Goal: Information Seeking & Learning: Learn about a topic

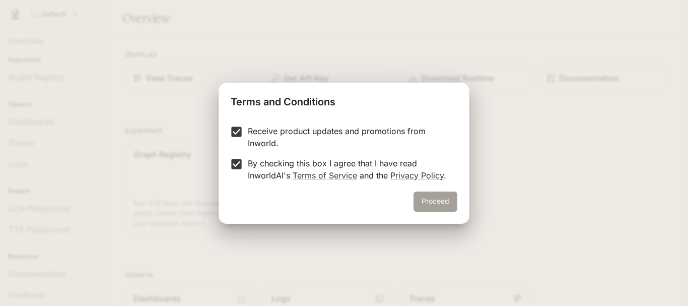
click at [433, 195] on button "Proceed" at bounding box center [435, 201] width 44 height 20
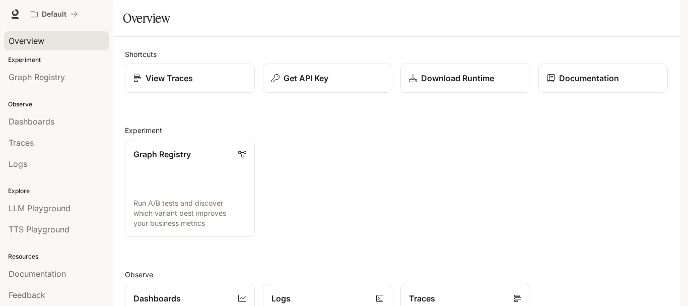
click at [49, 39] on div "Overview" at bounding box center [57, 41] width 96 height 12
click at [15, 10] on icon at bounding box center [15, 14] width 10 height 10
click at [632, 14] on span "Documentation" at bounding box center [619, 14] width 50 height 13
click at [632, 13] on span "Documentation" at bounding box center [619, 14] width 50 height 13
click at [687, 66] on div "Skip to main content Default Documentation Documentation Portal Overview Experi…" at bounding box center [344, 153] width 688 height 306
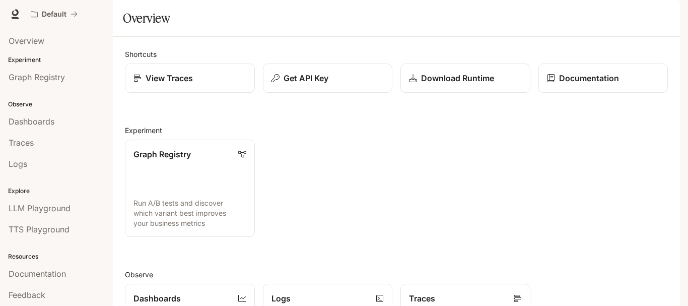
click at [671, 15] on div "button" at bounding box center [666, 14] width 14 height 14
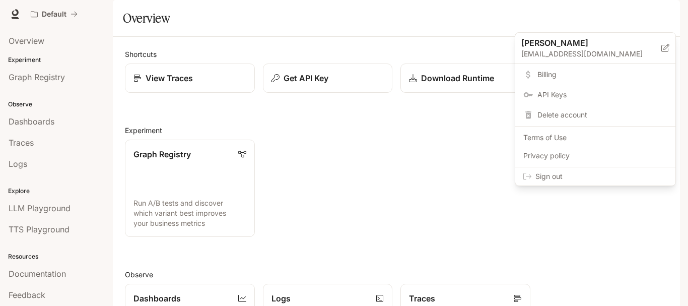
click at [436, 171] on div at bounding box center [344, 153] width 688 height 306
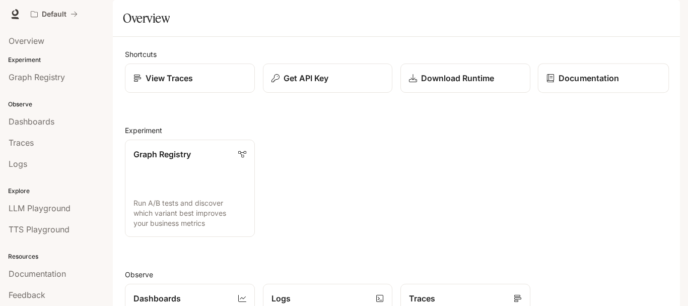
click at [592, 84] on p "Documentation" at bounding box center [589, 78] width 60 height 12
click at [193, 160] on div "Graph Registry" at bounding box center [190, 154] width 114 height 12
click at [50, 113] on link "Dashboards" at bounding box center [56, 121] width 105 height 19
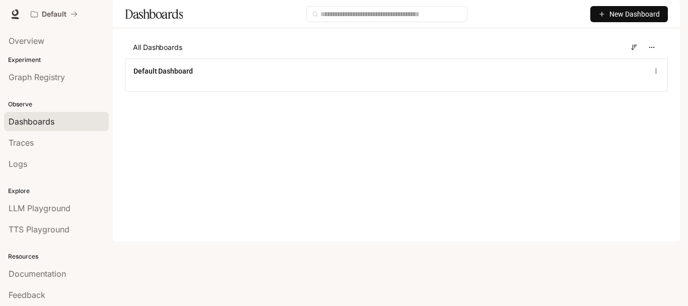
click at [622, 20] on span "New Dashboard" at bounding box center [634, 14] width 50 height 11
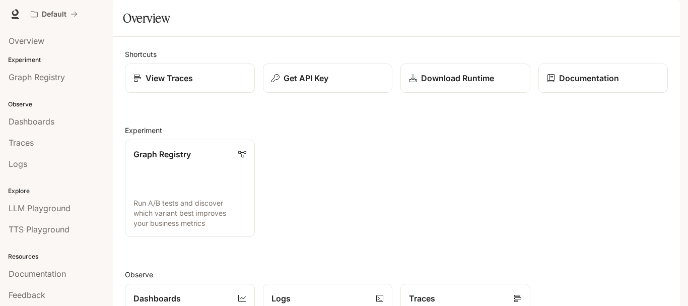
click at [687, 55] on div "Skip to main content Default Documentation Documentation Portal Overview Experi…" at bounding box center [344, 153] width 688 height 306
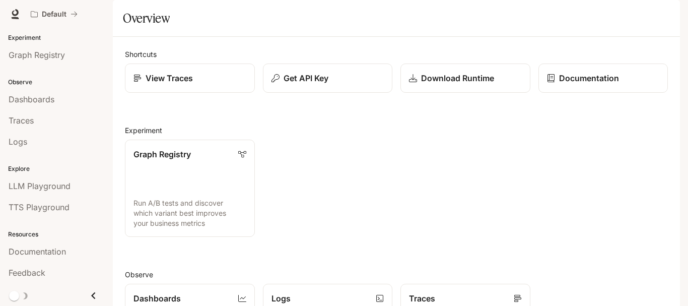
drag, startPoint x: 108, startPoint y: 218, endPoint x: 162, endPoint y: 283, distance: 84.4
click at [162, 283] on div "Shortcuts View Traces Get API Key Download Runtime Documentation Experiment Gra…" at bounding box center [396, 287] width 543 height 476
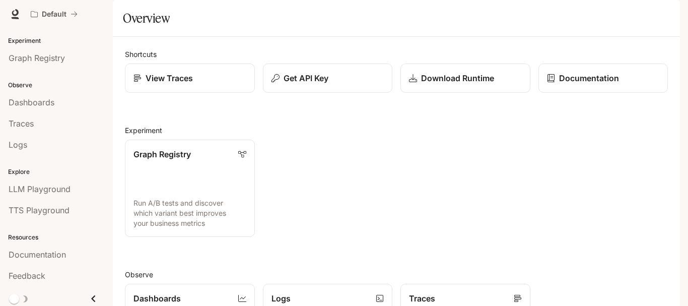
scroll to position [0, 0]
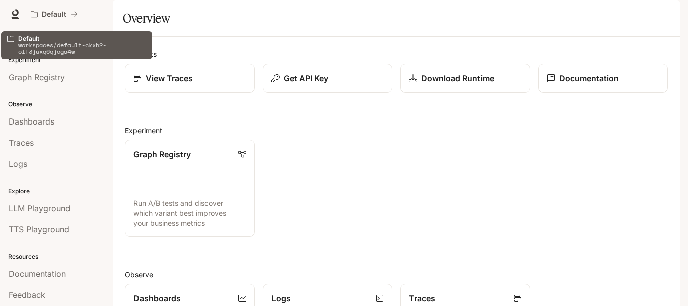
click at [71, 51] on p "workspaces/default-ckxh2-olf3juxq6qjoga4w" at bounding box center [82, 48] width 128 height 13
click at [51, 18] on p "Default" at bounding box center [54, 14] width 25 height 9
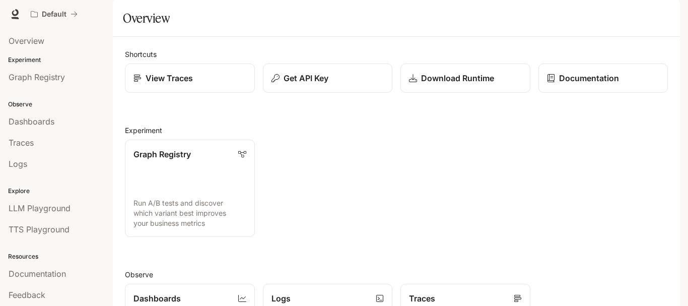
click at [666, 15] on icon "button" at bounding box center [666, 14] width 8 height 8
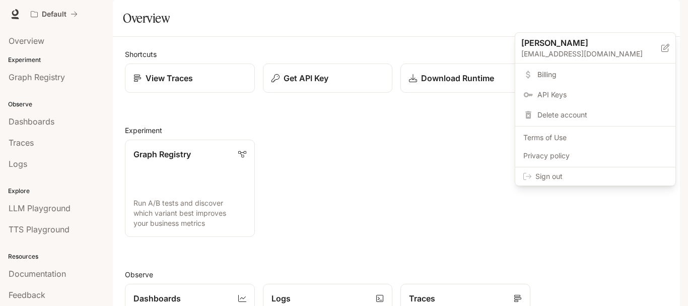
click at [35, 57] on div at bounding box center [344, 153] width 688 height 306
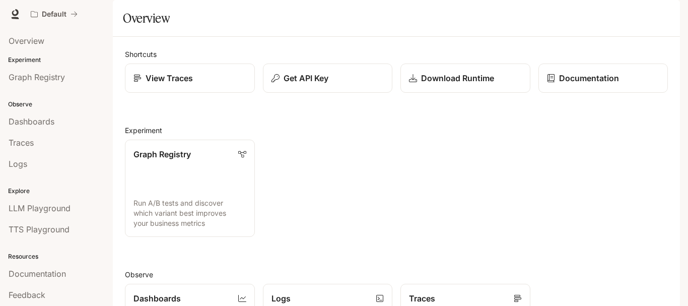
click at [30, 58] on p "Experiment" at bounding box center [56, 59] width 113 height 9
click at [43, 122] on span "Dashboards" at bounding box center [32, 121] width 46 height 12
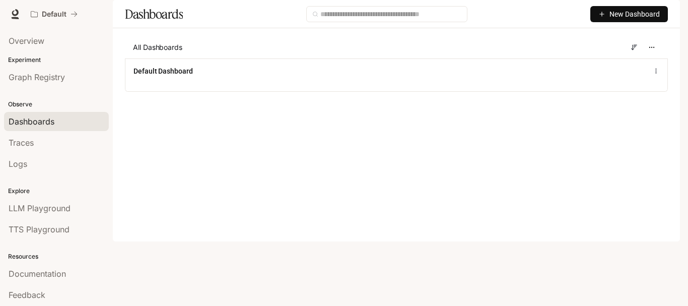
click at [625, 20] on span "New Dashboard" at bounding box center [634, 14] width 50 height 11
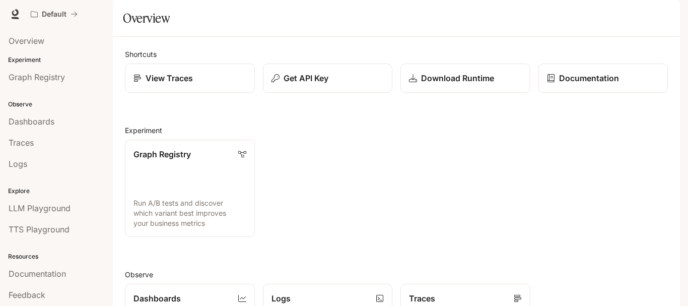
scroll to position [108, 0]
click at [157, 292] on p "Dashboards" at bounding box center [157, 298] width 48 height 12
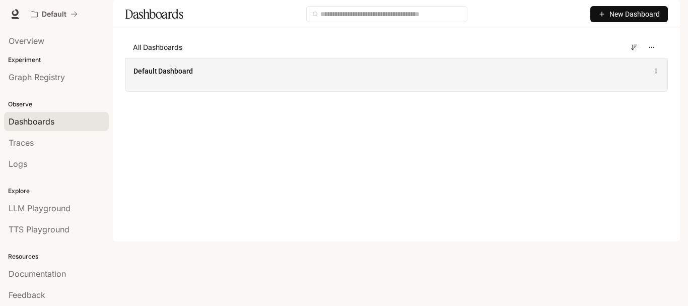
click at [657, 77] on div "Default Dashboard" at bounding box center [396, 71] width 526 height 12
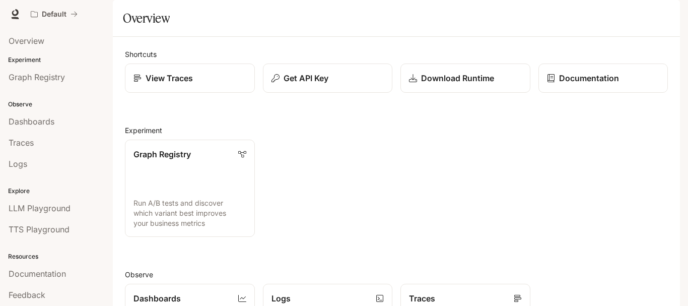
scroll to position [117, 0]
drag, startPoint x: 673, startPoint y: 163, endPoint x: 668, endPoint y: 251, distance: 88.3
click at [668, 251] on div "Shortcuts View Traces Get API Key Download Runtime Documentation Experiment Gra…" at bounding box center [396, 287] width 567 height 500
click at [509, 292] on div "Traces" at bounding box center [465, 298] width 114 height 12
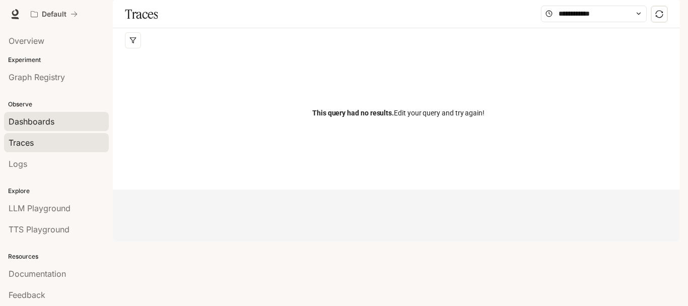
click at [32, 116] on span "Dashboards" at bounding box center [32, 121] width 46 height 12
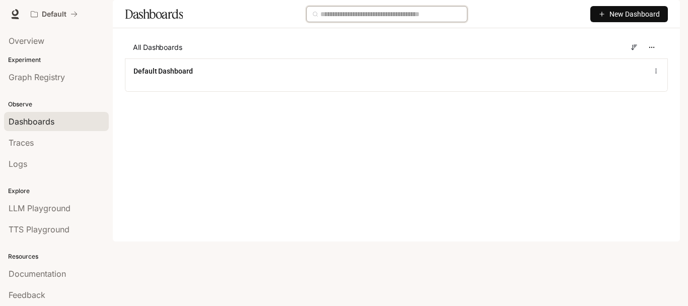
click at [355, 20] on input "text" at bounding box center [390, 14] width 141 height 11
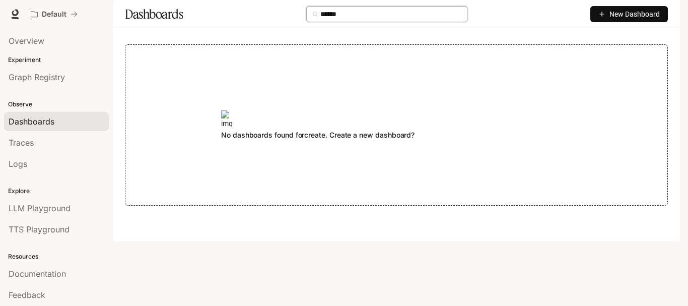
type input "******"
click at [395, 140] on span "No dashboards found for create . Create a new dashboard?" at bounding box center [317, 134] width 193 height 9
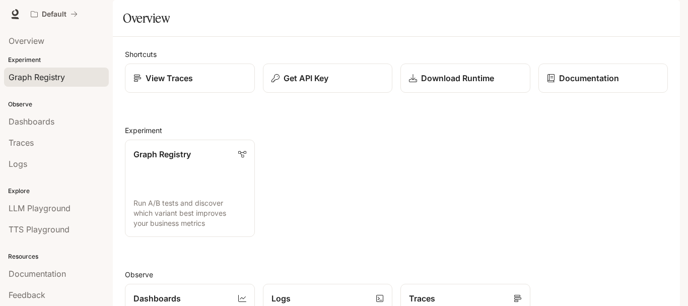
click at [36, 76] on span "Graph Registry" at bounding box center [37, 77] width 56 height 12
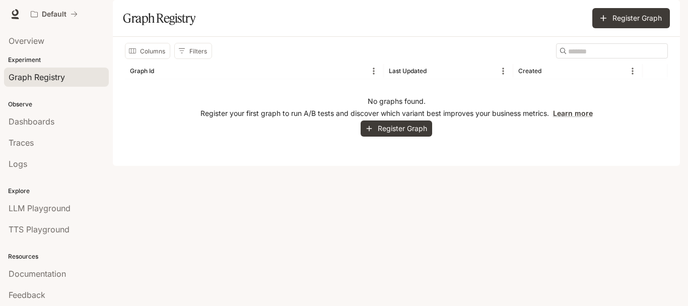
click at [36, 76] on span "Graph Registry" at bounding box center [37, 77] width 56 height 12
